Goal: Obtain resource: Download file/media

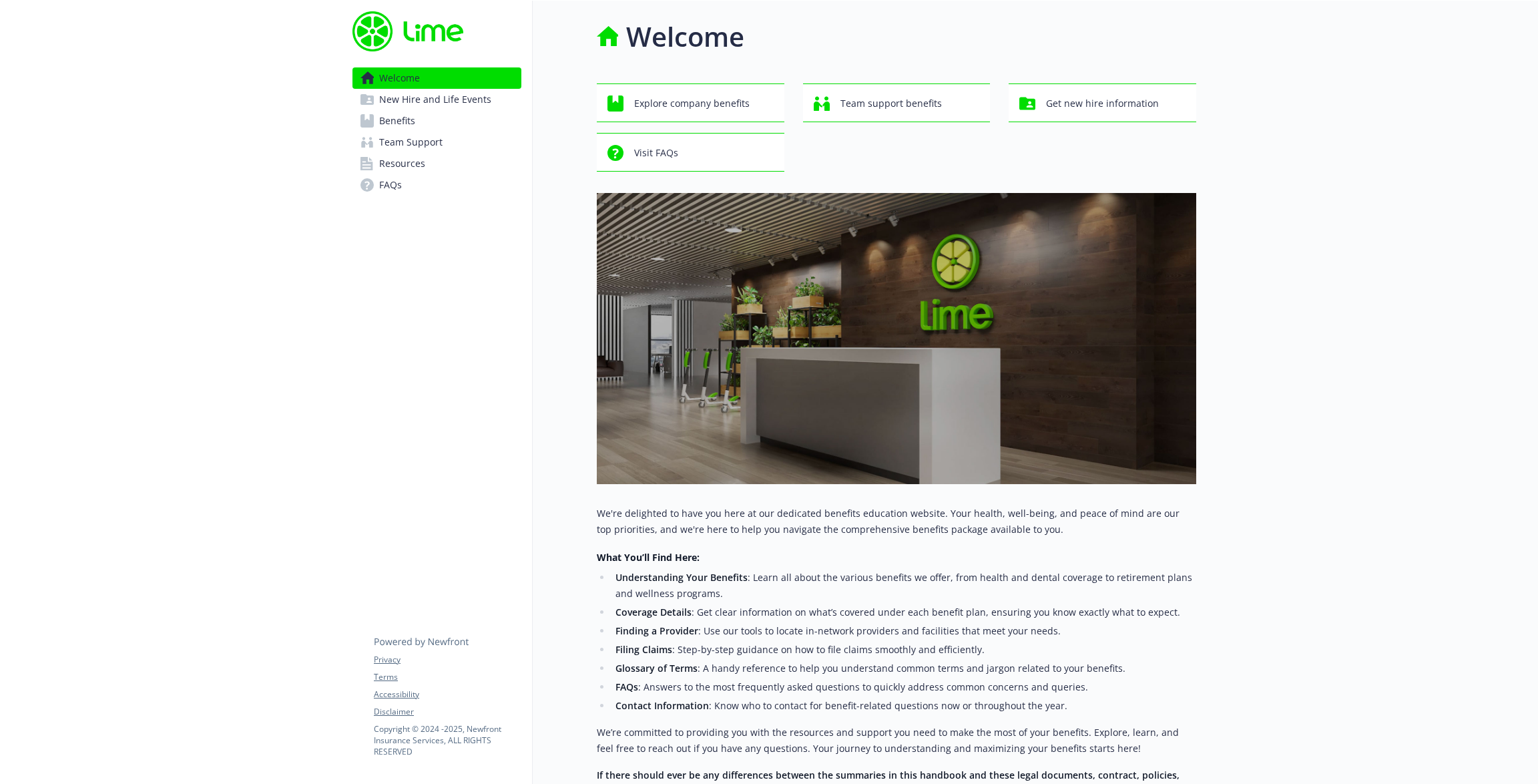
click at [485, 96] on span "New Hire and Life Events" at bounding box center [435, 99] width 112 height 21
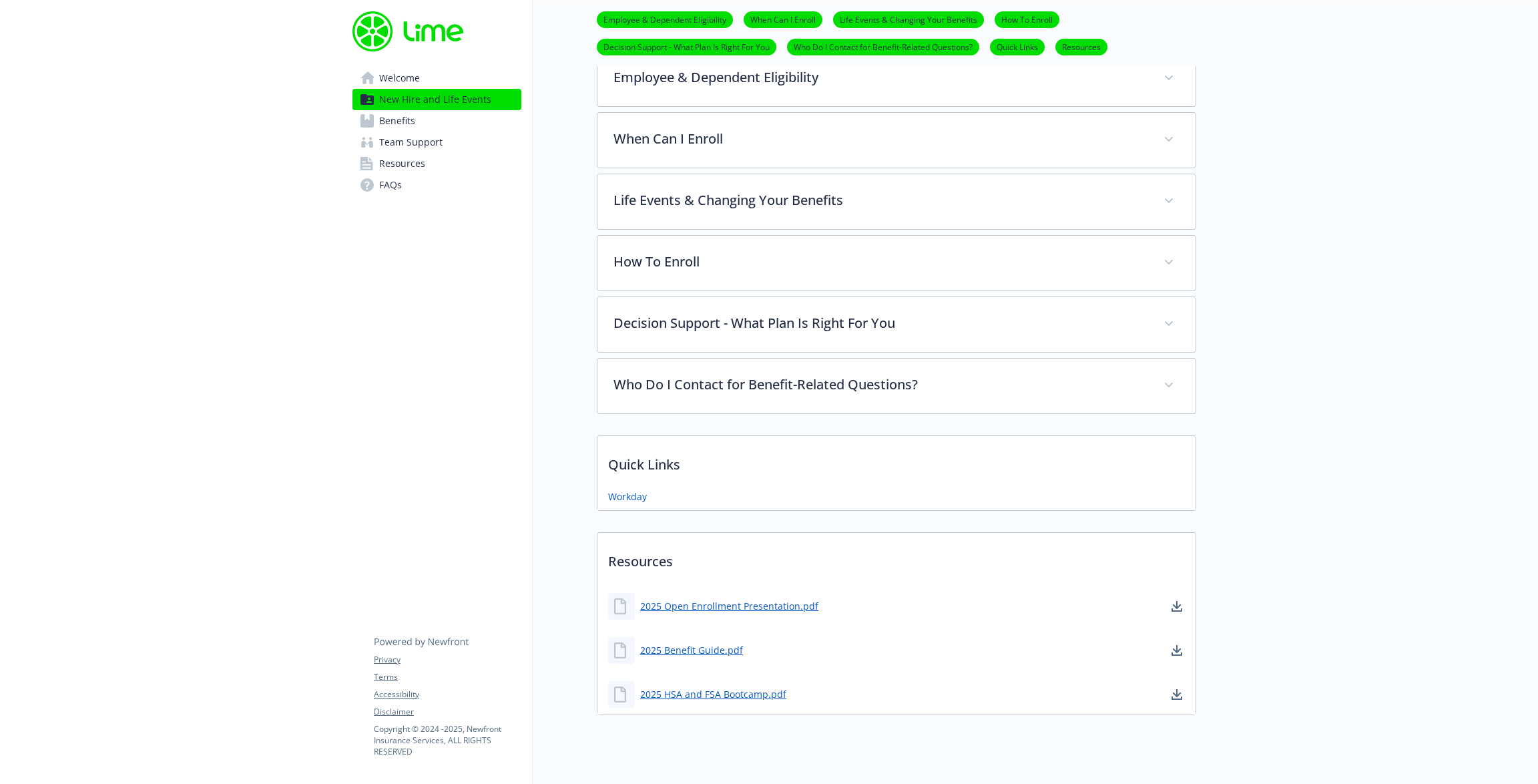
scroll to position [513, 0]
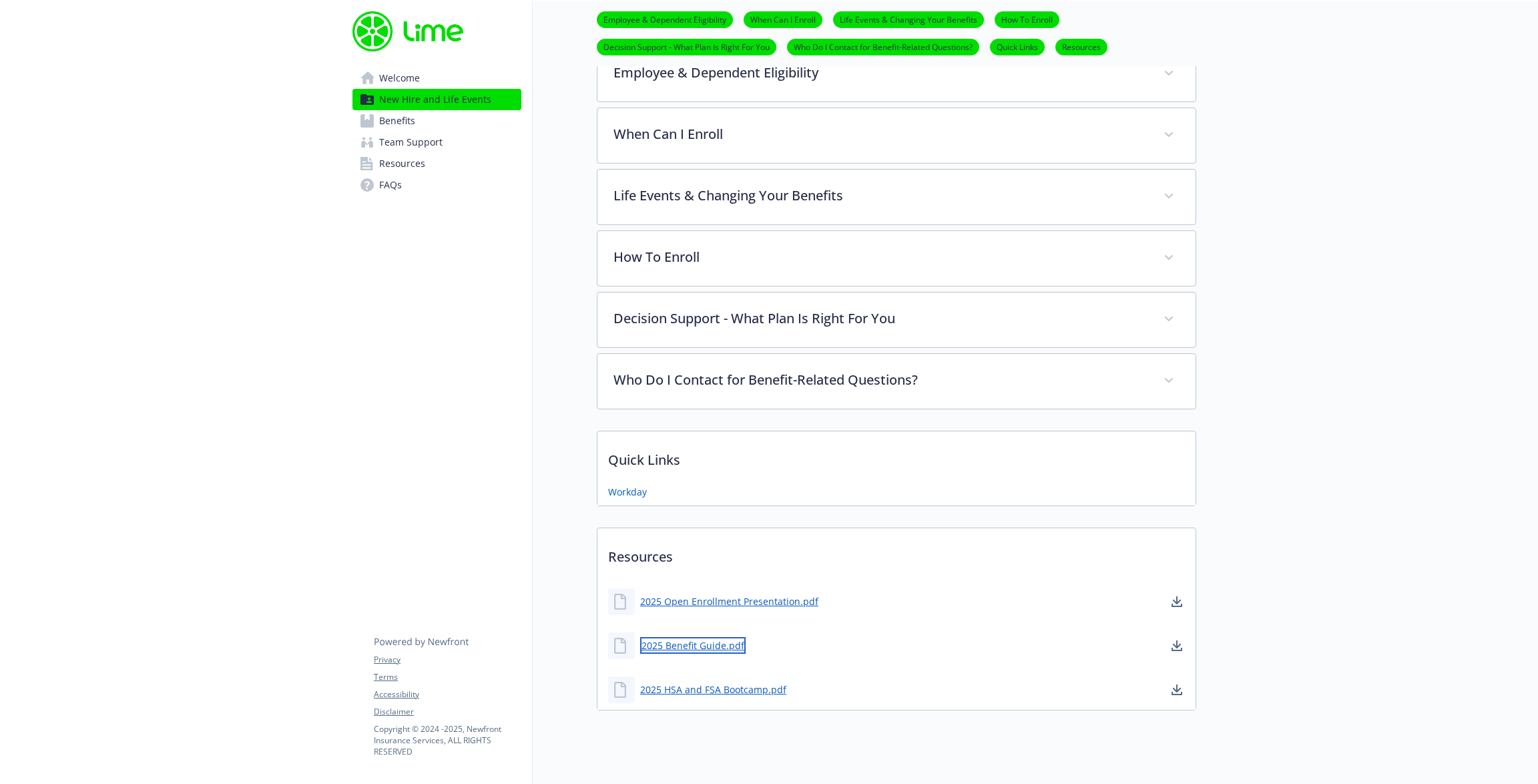
click at [683, 643] on link "2025 Benefit Guide.pdf" at bounding box center [693, 645] width 105 height 17
